Goal: Transaction & Acquisition: Purchase product/service

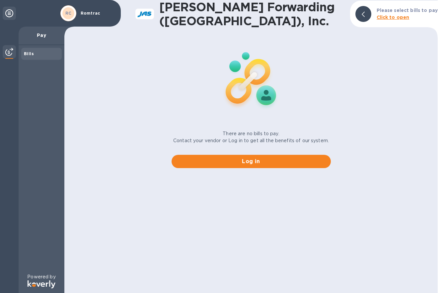
click at [395, 17] on b "Click to open" at bounding box center [393, 17] width 33 height 5
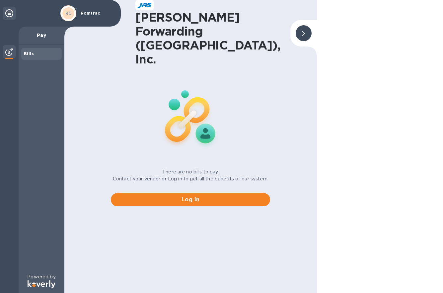
click at [29, 55] on b "Bills" at bounding box center [29, 53] width 10 height 5
click at [44, 37] on p "Pay" at bounding box center [41, 35] width 35 height 7
click at [301, 25] on div at bounding box center [304, 33] width 16 height 16
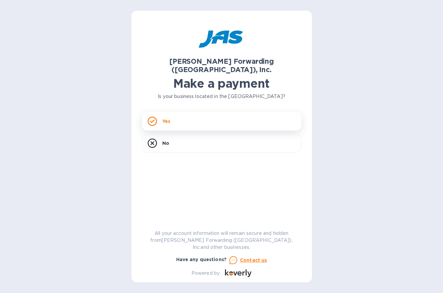
click at [172, 116] on div "Yes" at bounding box center [221, 121] width 159 height 19
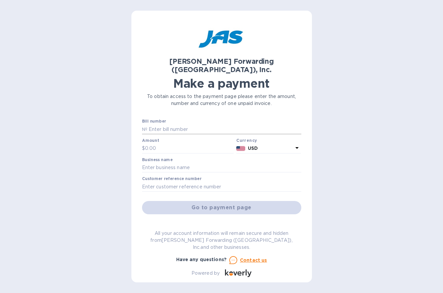
click at [171, 124] on input "text" at bounding box center [224, 129] width 154 height 10
type input "CLT503345534"
type input "125.00"
type input "[PERSON_NAME] LLC"
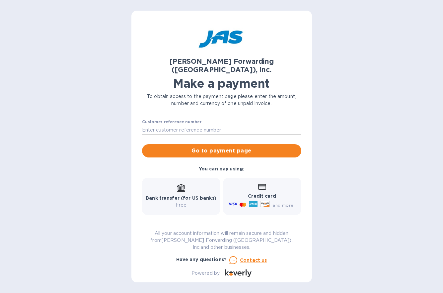
scroll to position [66, 0]
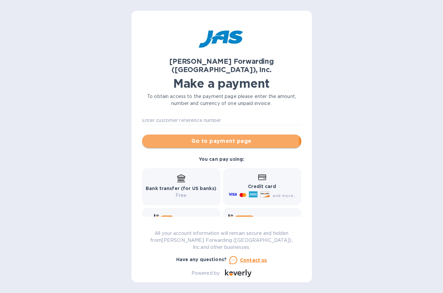
click at [197, 137] on span "Go to payment page" at bounding box center [221, 141] width 149 height 8
